Goal: Information Seeking & Learning: Learn about a topic

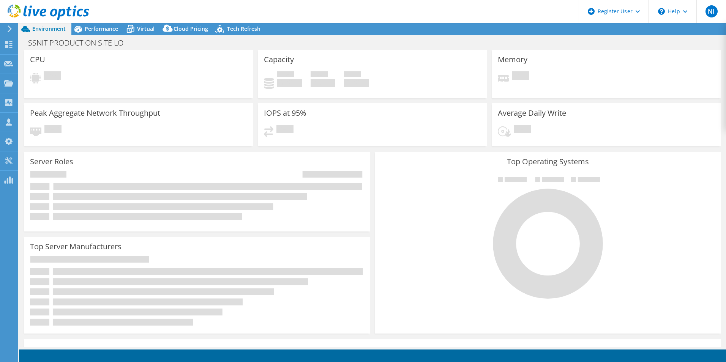
select select "USD"
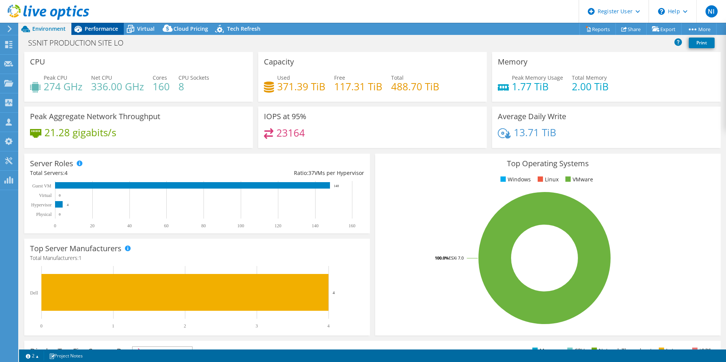
click at [96, 28] on span "Performance" at bounding box center [101, 28] width 33 height 7
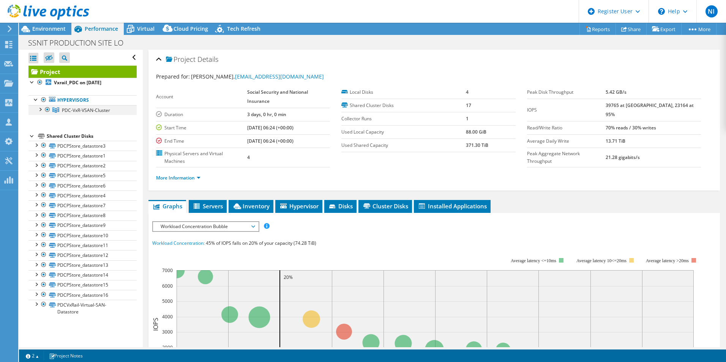
click at [42, 110] on div at bounding box center [40, 109] width 8 height 8
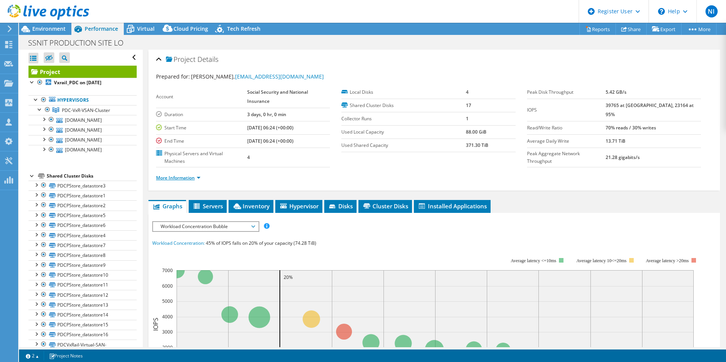
click at [200, 178] on link "More Information" at bounding box center [178, 178] width 44 height 6
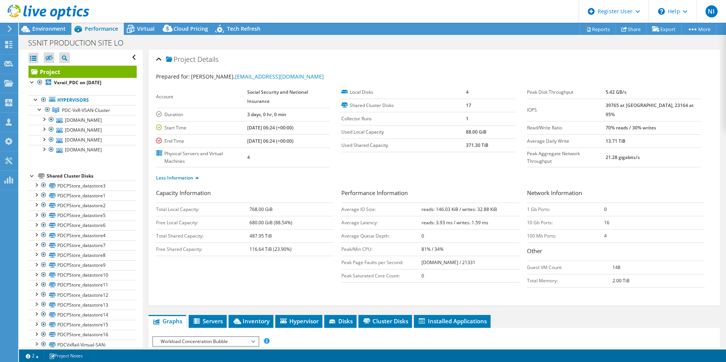
drag, startPoint x: 248, startPoint y: 237, endPoint x: 271, endPoint y: 237, distance: 22.4
click at [271, 237] on tr "Total Shared Capacity: 487.95 TiB" at bounding box center [245, 235] width 178 height 13
click at [270, 280] on div "Capacity Information Total Local Capacity: 768.00 GiB Free Local Capacity: 680.…" at bounding box center [434, 240] width 556 height 103
click at [204, 281] on div "Capacity Information Total Local Capacity: 768.00 GiB Free Local Capacity: 680.…" at bounding box center [434, 240] width 556 height 103
click at [321, 181] on ul "Less Information" at bounding box center [434, 177] width 556 height 10
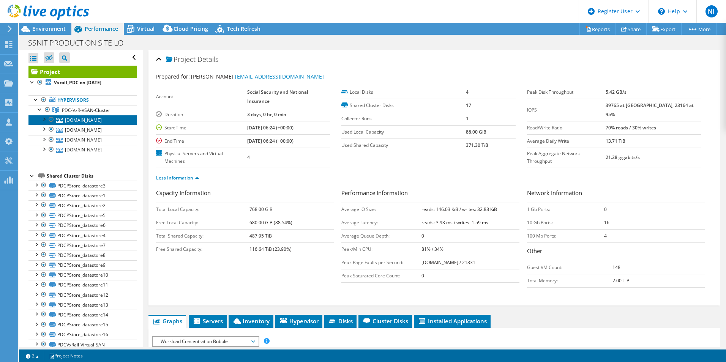
click at [83, 125] on link "[DOMAIN_NAME]" at bounding box center [82, 120] width 108 height 10
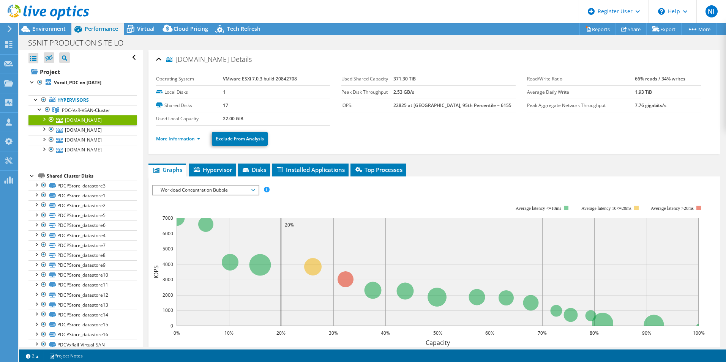
click at [198, 139] on link "More Information" at bounding box center [178, 139] width 44 height 6
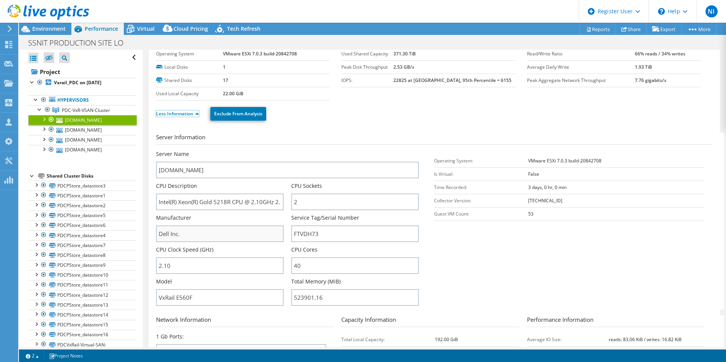
scroll to position [38, 0]
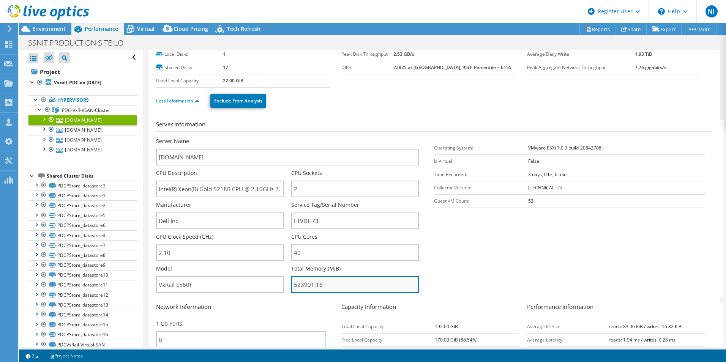
drag, startPoint x: 303, startPoint y: 285, endPoint x: 311, endPoint y: 286, distance: 8.4
click at [311, 286] on input "523901.16" at bounding box center [355, 284] width 128 height 17
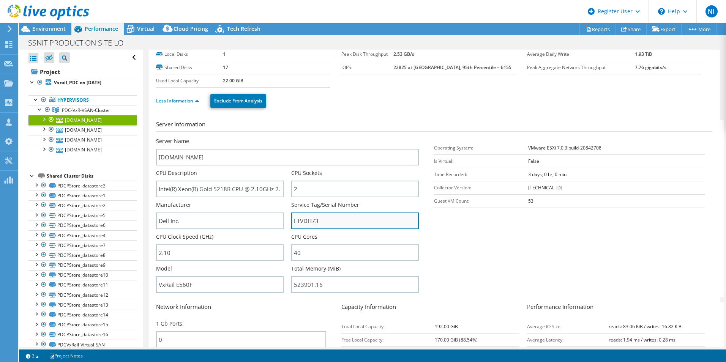
click at [301, 219] on input "FTVDH73" at bounding box center [355, 221] width 128 height 17
click at [303, 219] on input "FTVDH73" at bounding box center [355, 221] width 128 height 17
